Goal: Contribute content: Contribute content

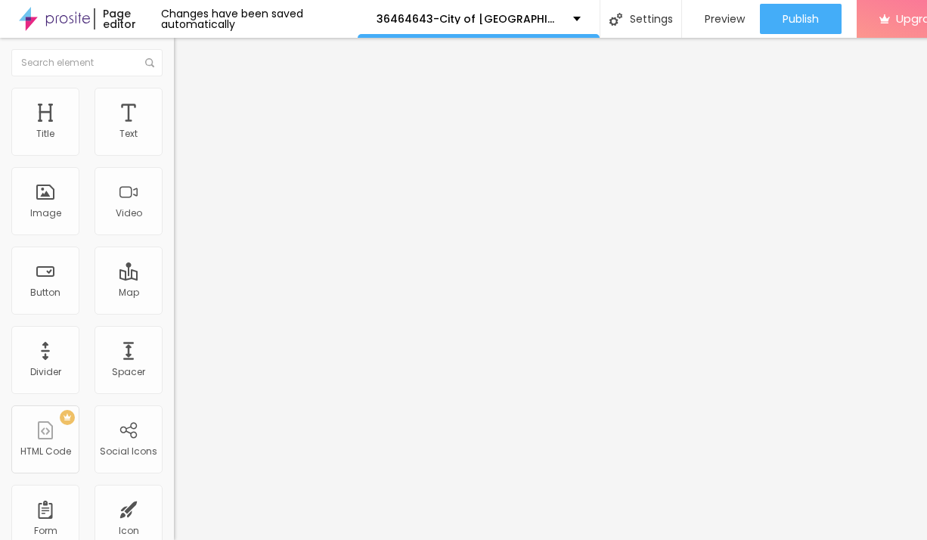
click at [174, 130] on span "Add image" at bounding box center [205, 123] width 62 height 13
click at [188, 104] on span "Style" at bounding box center [199, 97] width 22 height 13
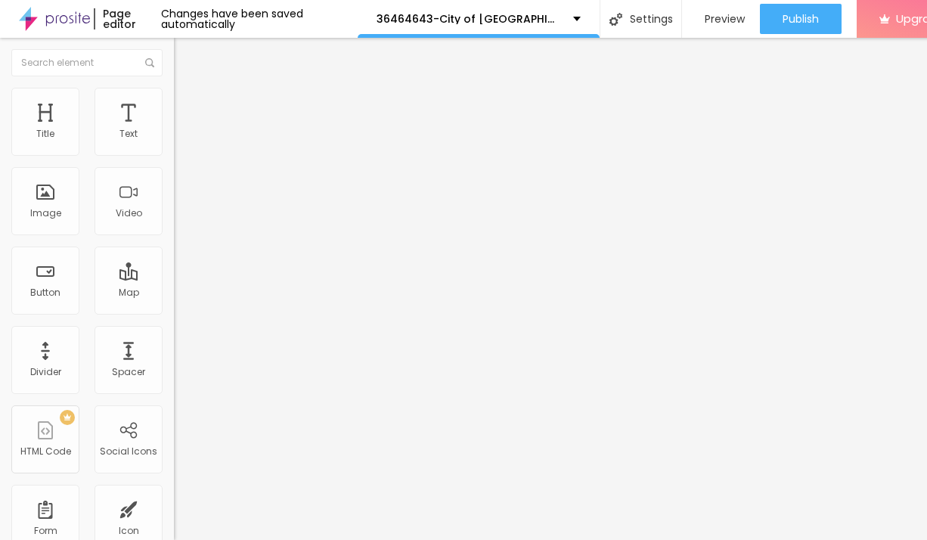
type input "95"
type input "85"
type input "80"
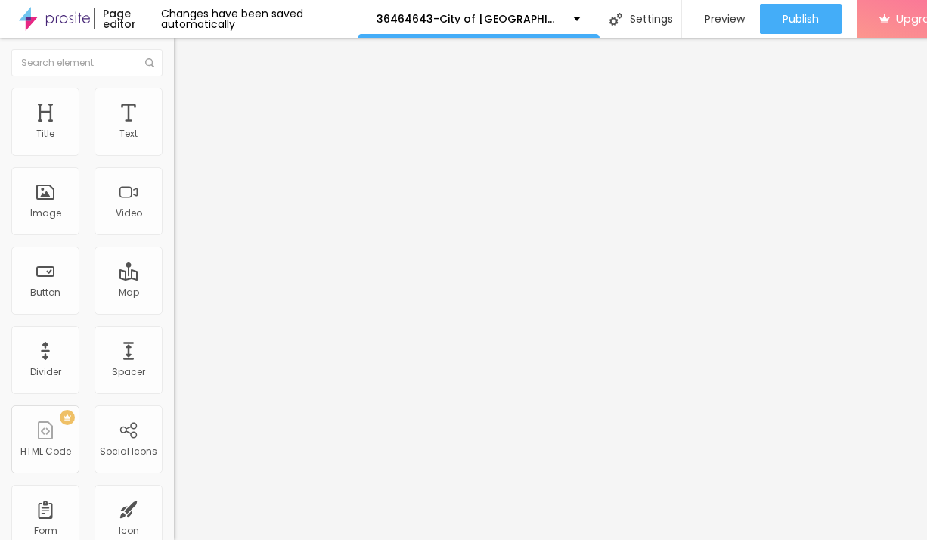
type input "80"
type input "75"
type input "60"
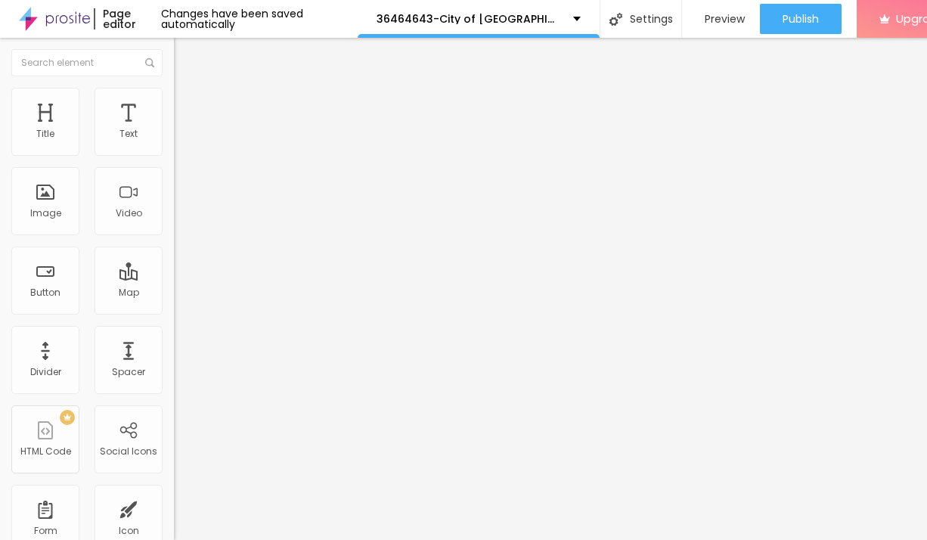
type input "55"
type input "40"
type input "35"
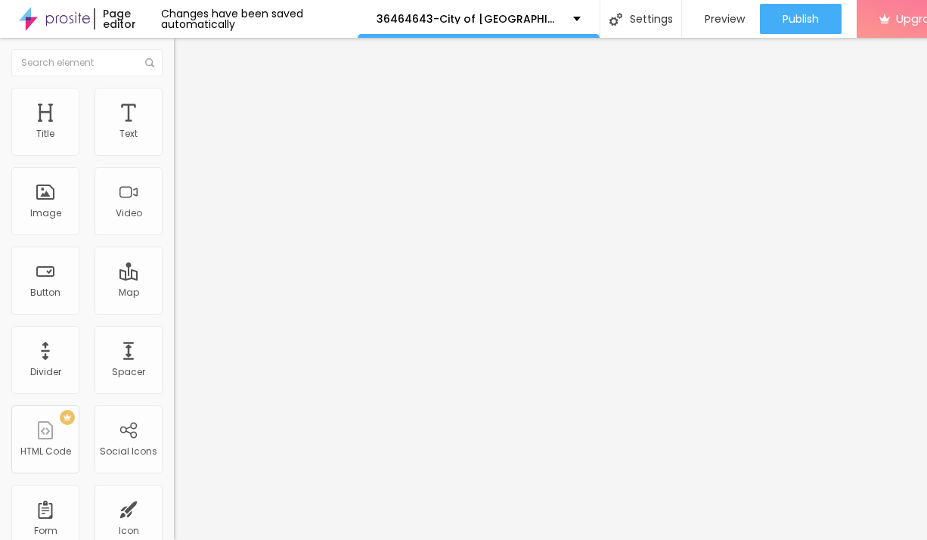
type input "35"
type input "30"
type input "25"
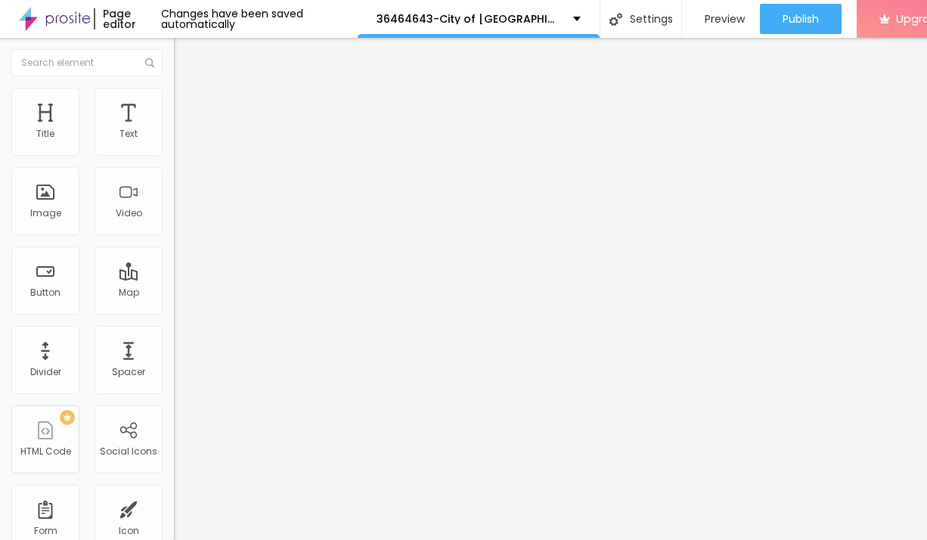
type input "20"
type input "15"
type input "10"
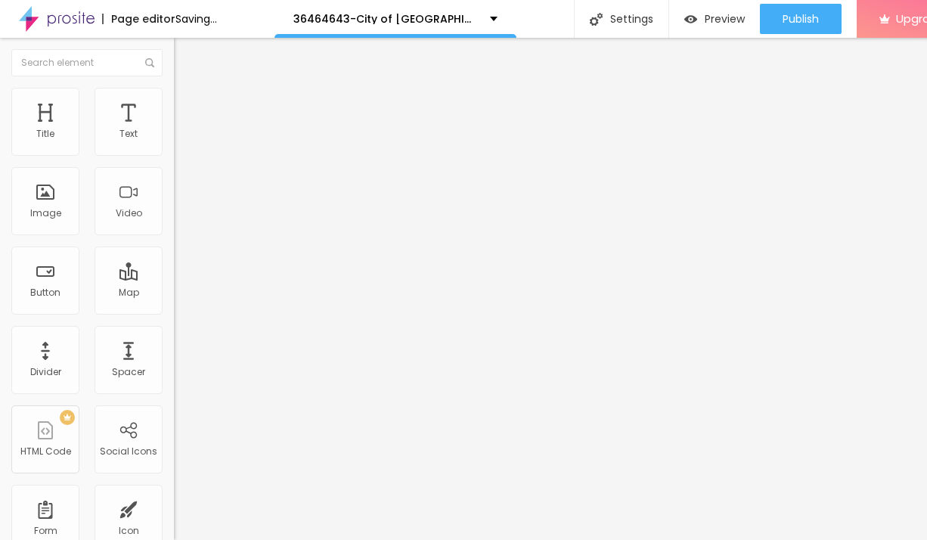
drag, startPoint x: 160, startPoint y: 166, endPoint x: -2, endPoint y: 162, distance: 161.1
type input "10"
click at [174, 155] on input "range" at bounding box center [223, 149] width 98 height 12
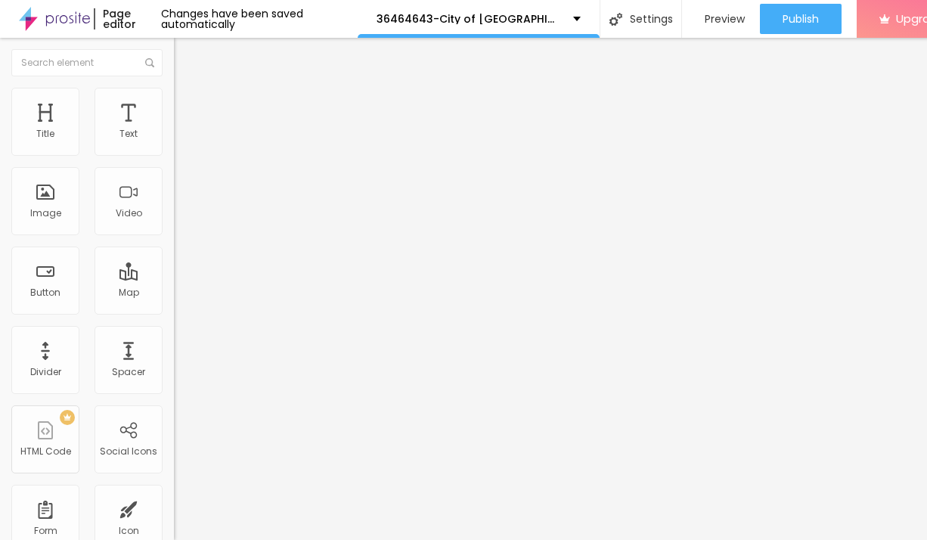
click at [180, 141] on icon "button" at bounding box center [184, 136] width 9 height 9
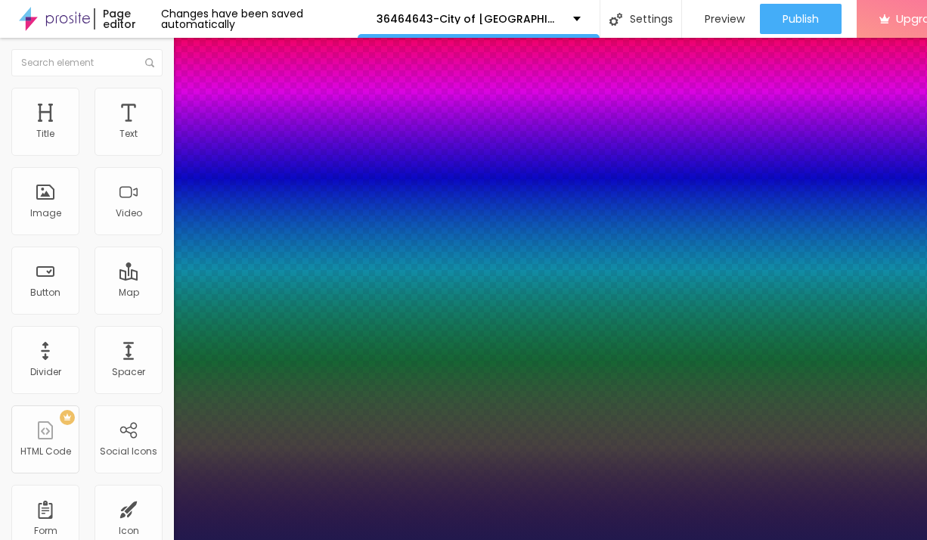
type input "1"
type input "14"
type input "1"
type input "15"
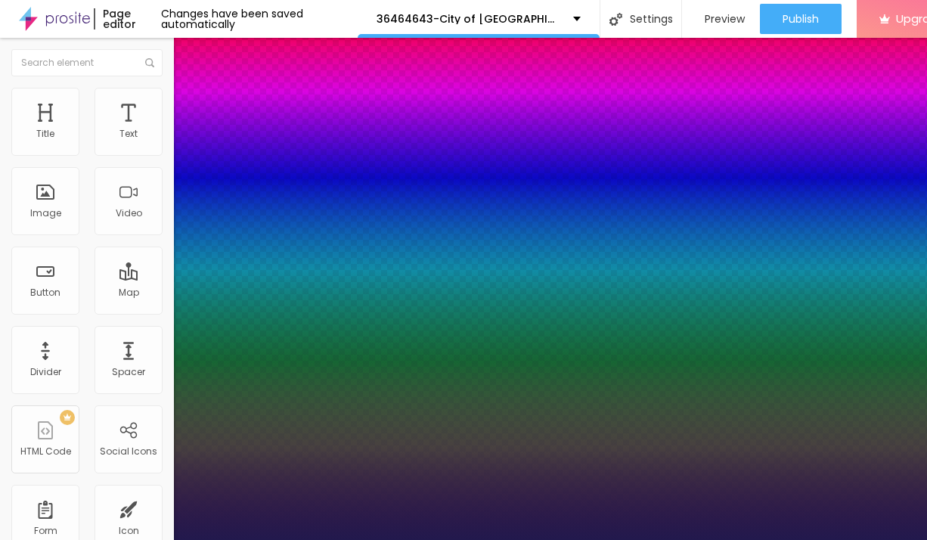
type input "15"
type input "1"
type input "17"
type input "1"
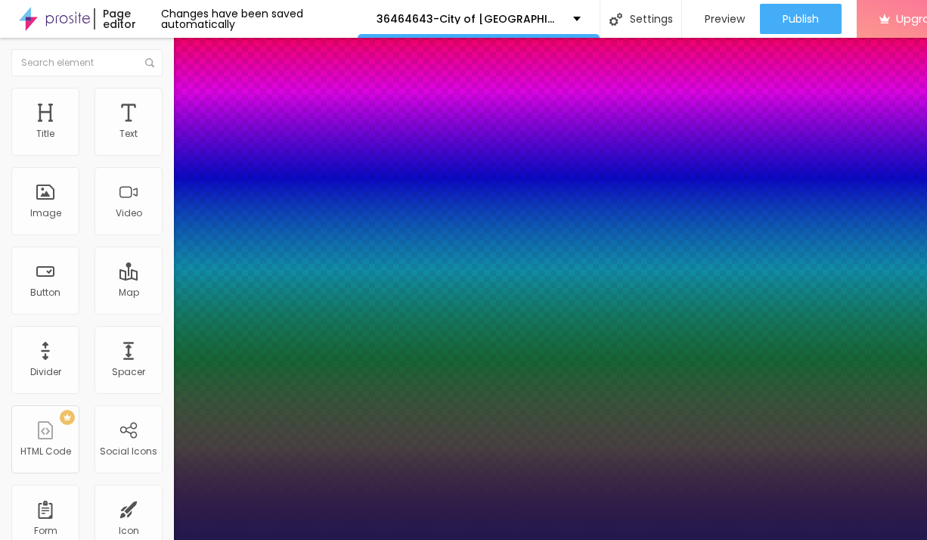
type input "22"
type input "1"
type input "24"
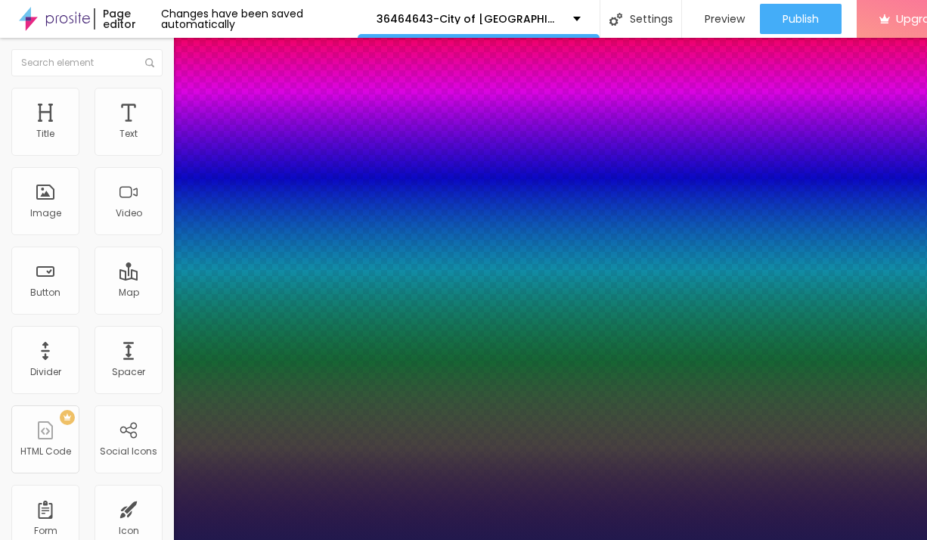
type input "1"
type input "25"
type input "1"
type input "26"
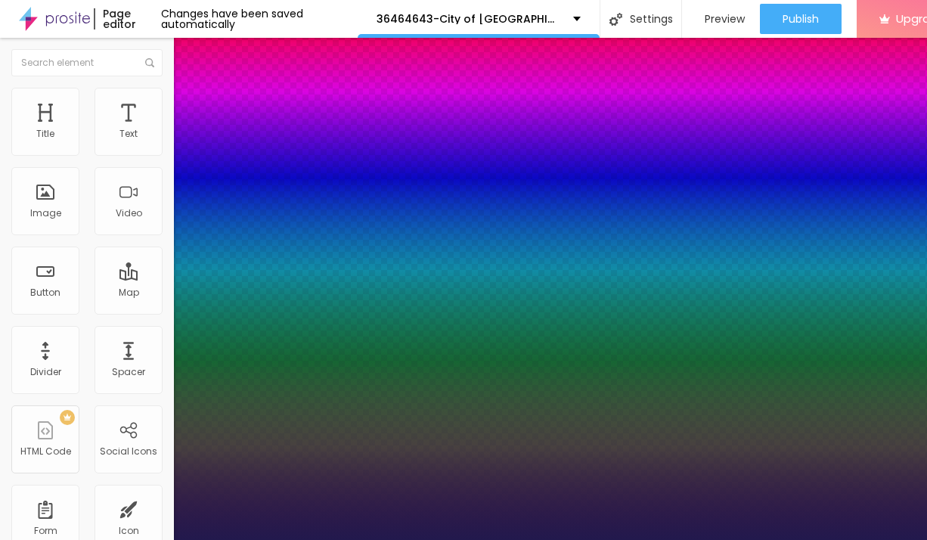
type input "26"
type input "1"
type input "27"
type input "1"
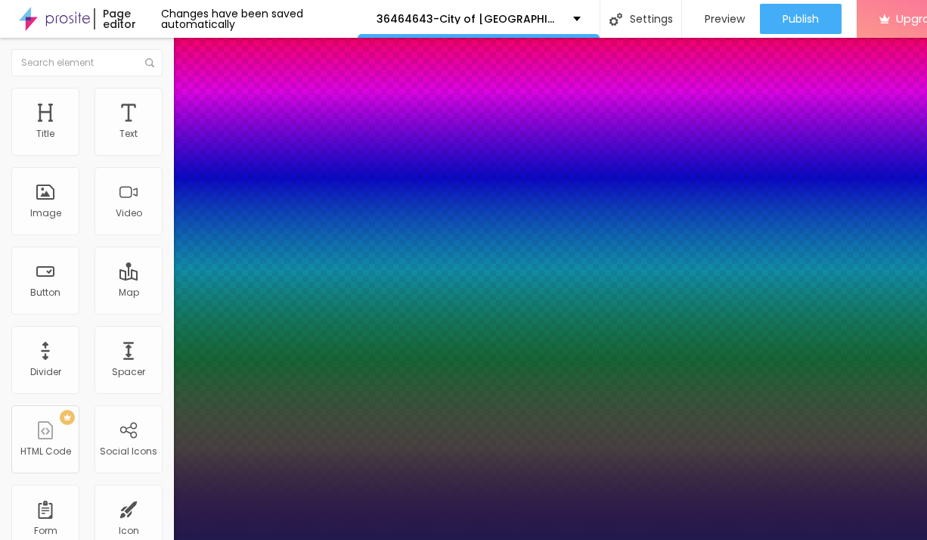
type input "28"
type input "1"
type input "27"
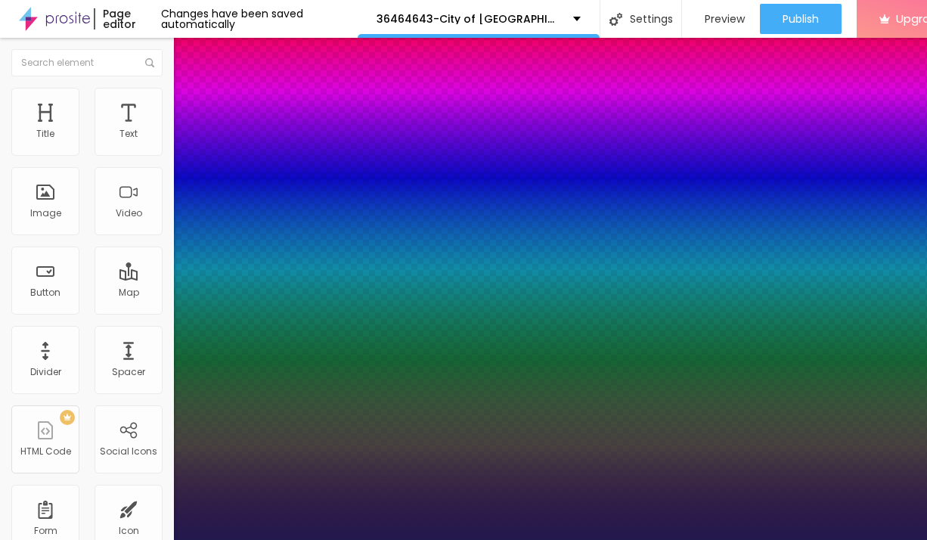
type input "1"
type input "26"
type input "1"
type input "25"
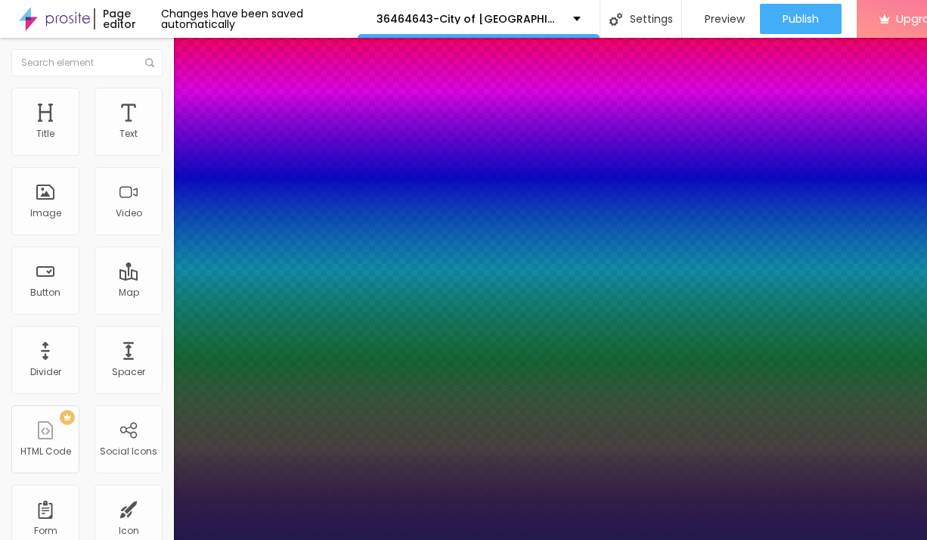
type input "25"
type input "1"
drag, startPoint x: 201, startPoint y: 260, endPoint x: 215, endPoint y: 261, distance: 13.6
type input "25"
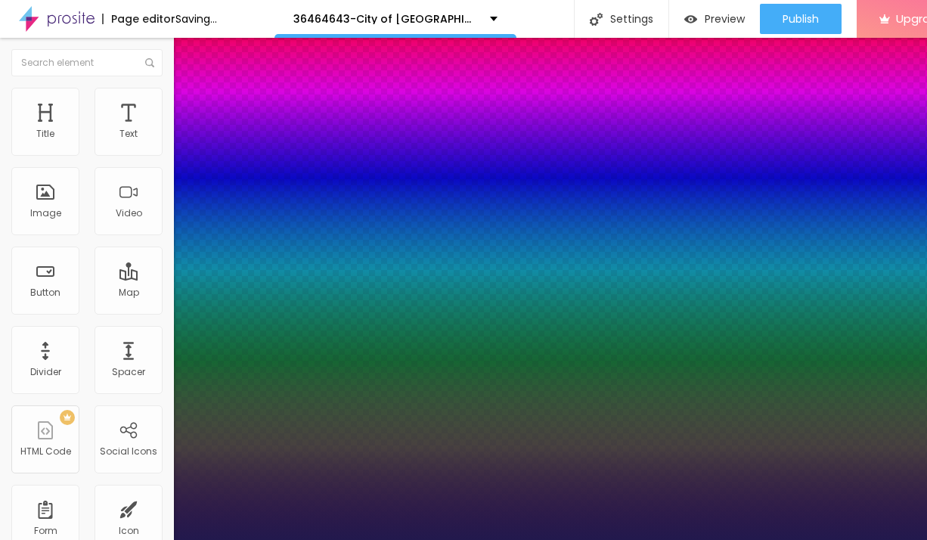
type input "1"
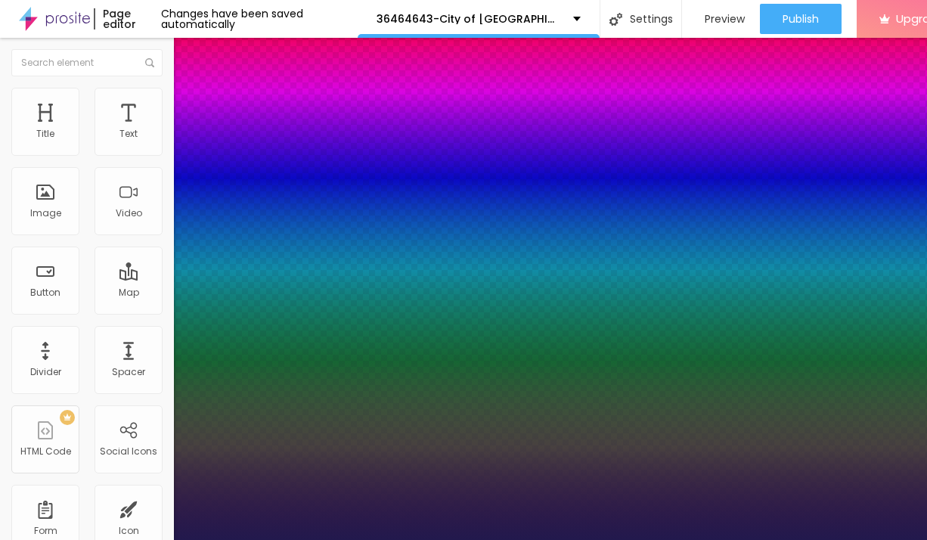
click at [441, 539] on div at bounding box center [463, 540] width 927 height 0
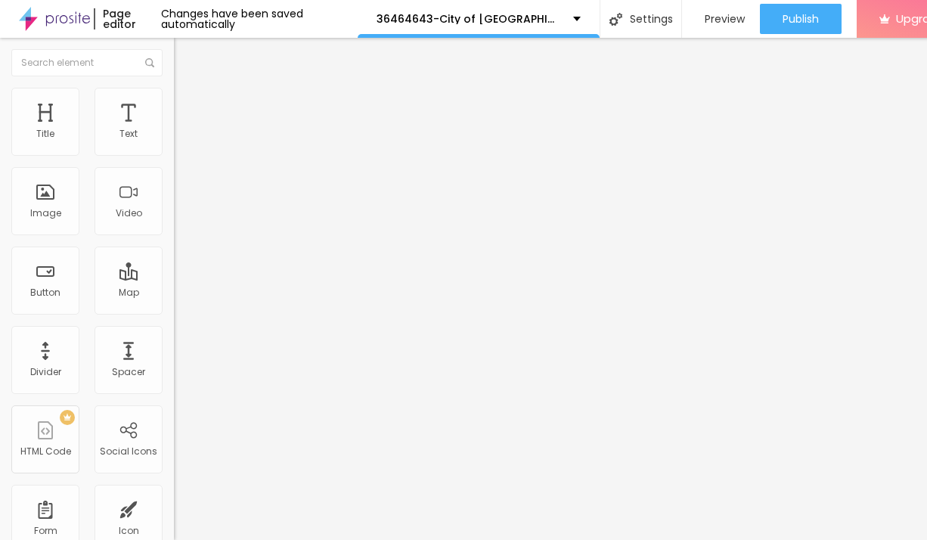
drag, startPoint x: 103, startPoint y: 174, endPoint x: 15, endPoint y: 174, distance: 87.7
click at [174, 142] on input "Click me" at bounding box center [264, 134] width 181 height 15
paste input "→ VIEW DOCUMENT HERE"
type input "→ VIEW DOCUMENT HERE"
click at [174, 312] on input "https://" at bounding box center [264, 303] width 181 height 15
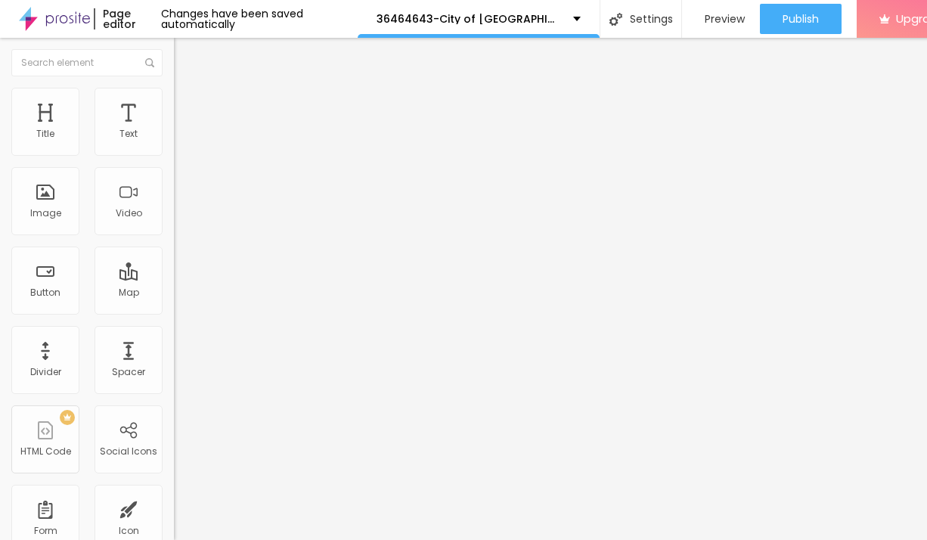
paste input "[DOMAIN_NAME]"
type input "[URL][DOMAIN_NAME]"
click at [188, 110] on span "Advanced" at bounding box center [212, 113] width 49 height 13
click at [188, 104] on span "Style" at bounding box center [199, 97] width 22 height 13
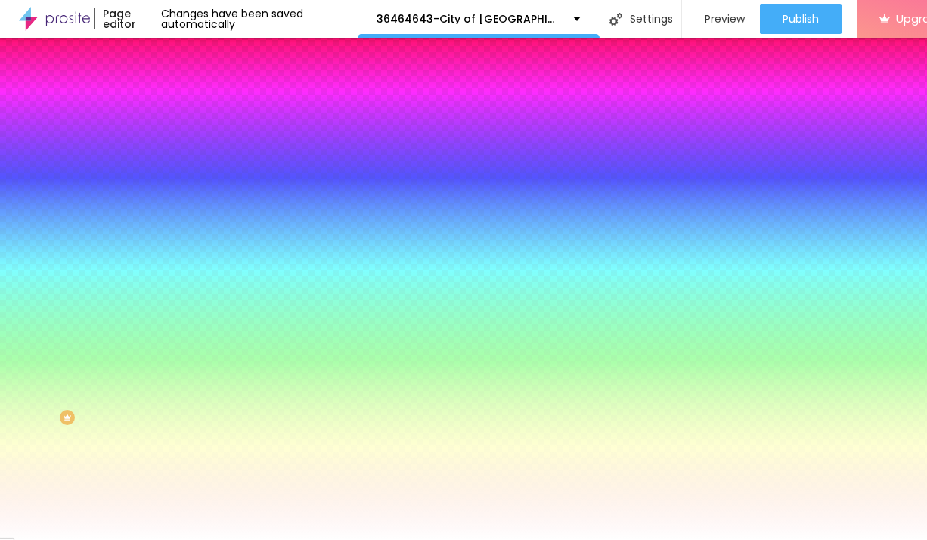
click at [181, 189] on icon "button" at bounding box center [184, 192] width 6 height 6
type input "17"
type input "18"
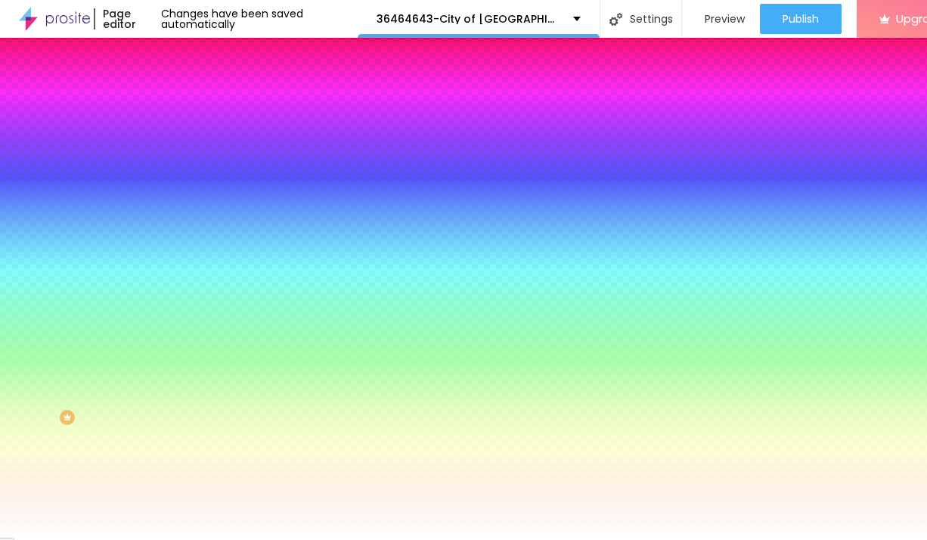
type input "19"
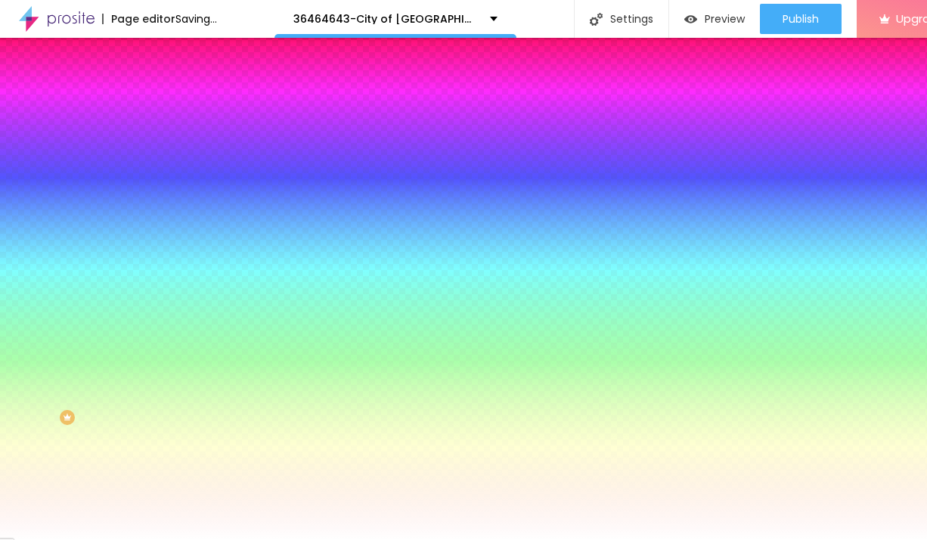
type input "20"
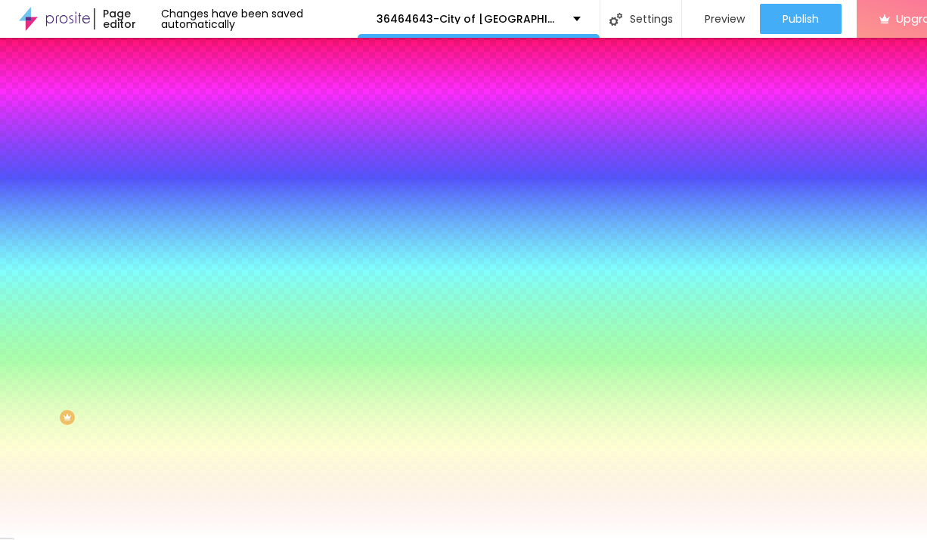
type input "21"
type input "22"
drag, startPoint x: 231, startPoint y: 298, endPoint x: 256, endPoint y: 303, distance: 24.8
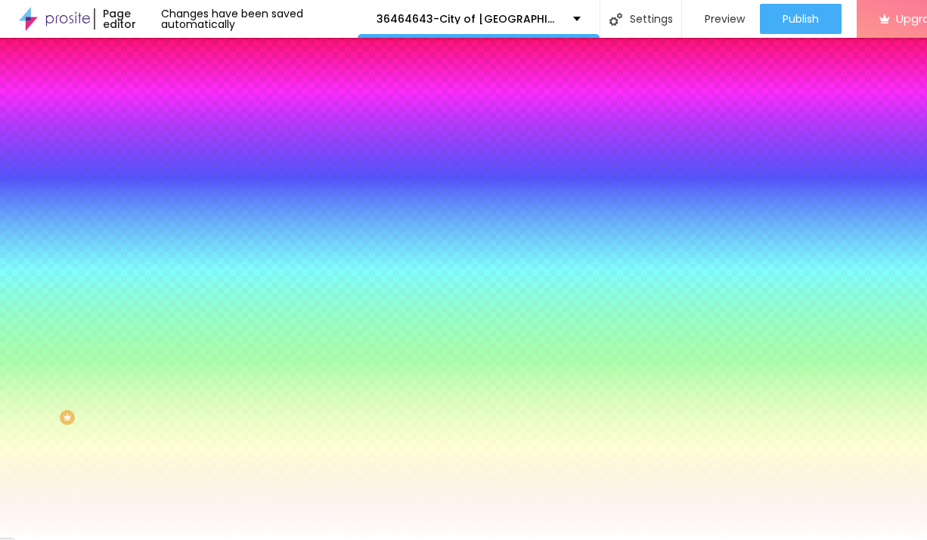
type input "22"
click at [423, 539] on div at bounding box center [463, 540] width 927 height 0
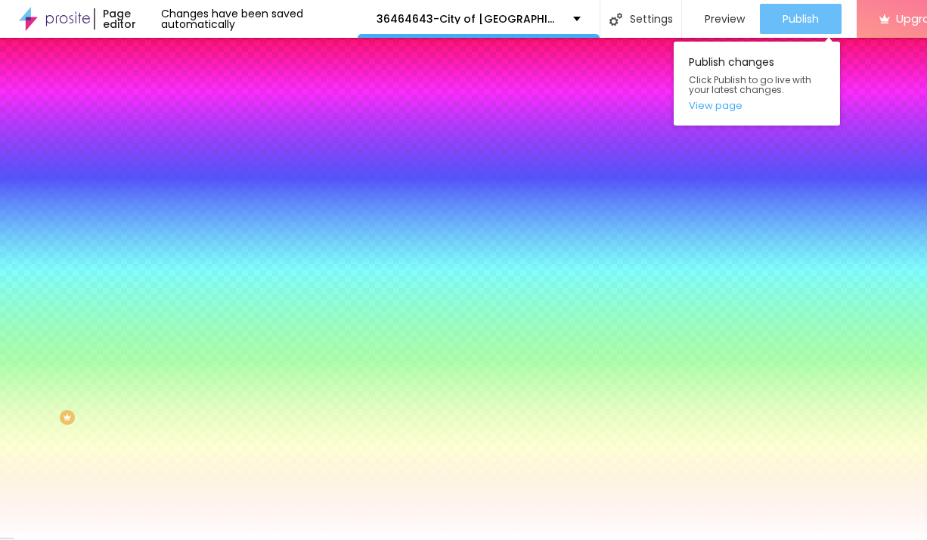
click at [796, 13] on span "Publish" at bounding box center [801, 19] width 36 height 12
